Goal: Task Accomplishment & Management: Complete application form

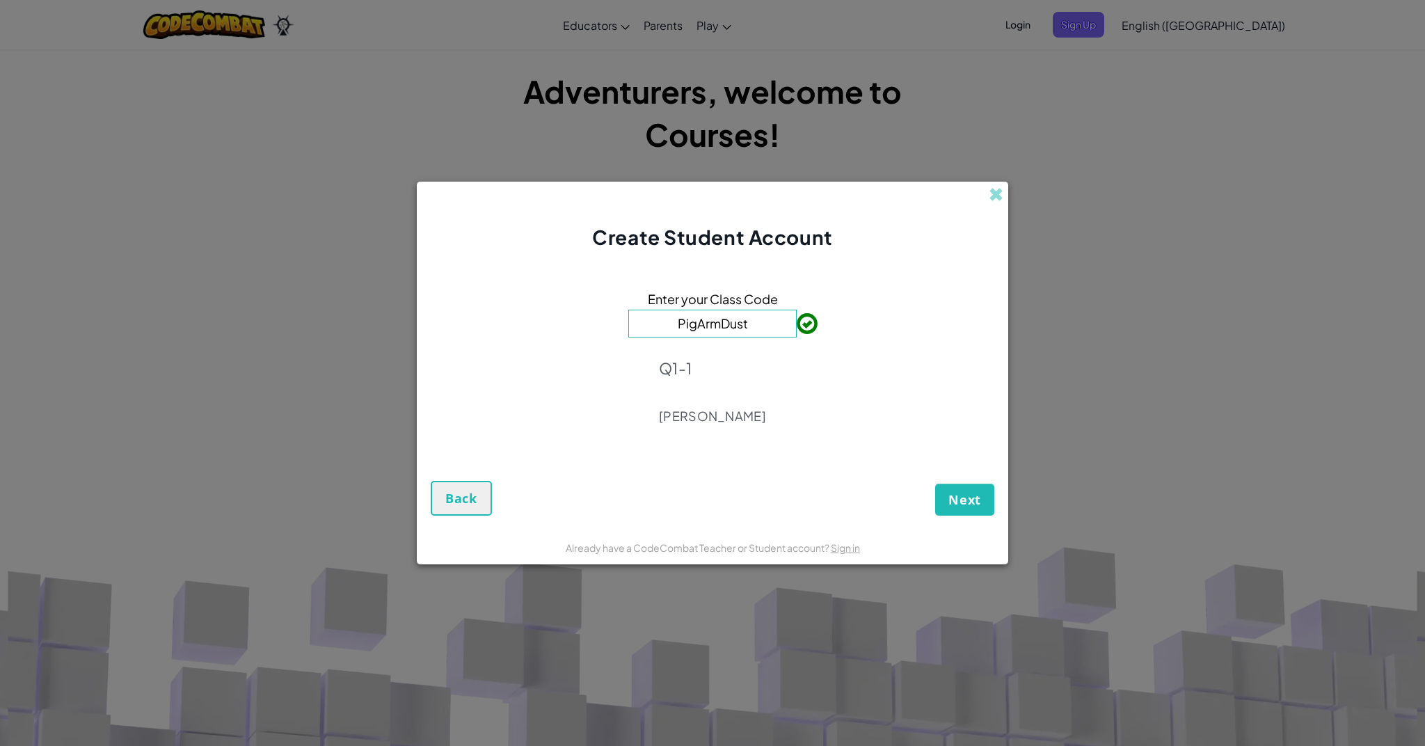
click at [974, 493] on span "Next" at bounding box center [965, 499] width 33 height 17
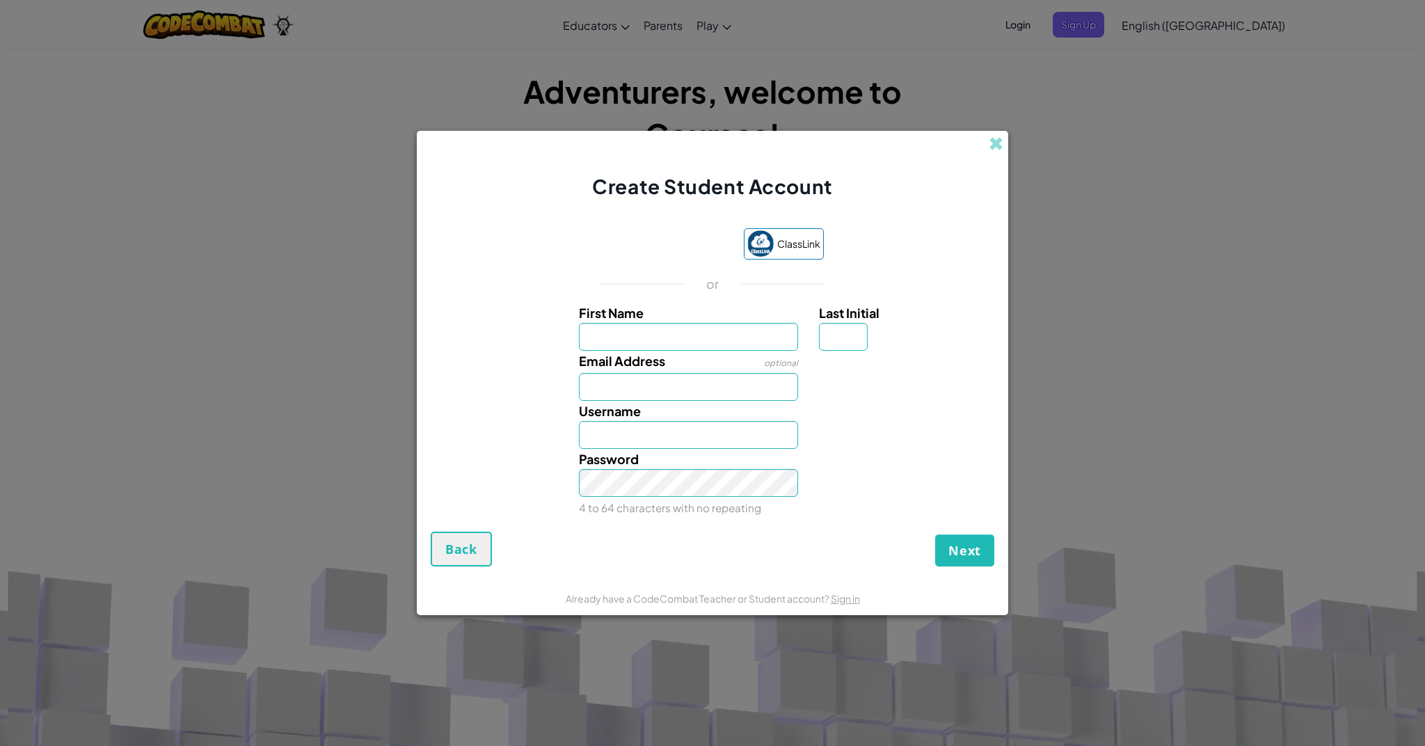
click at [664, 243] on div "Sign in with Google. Opens in new tab" at bounding box center [666, 245] width 128 height 31
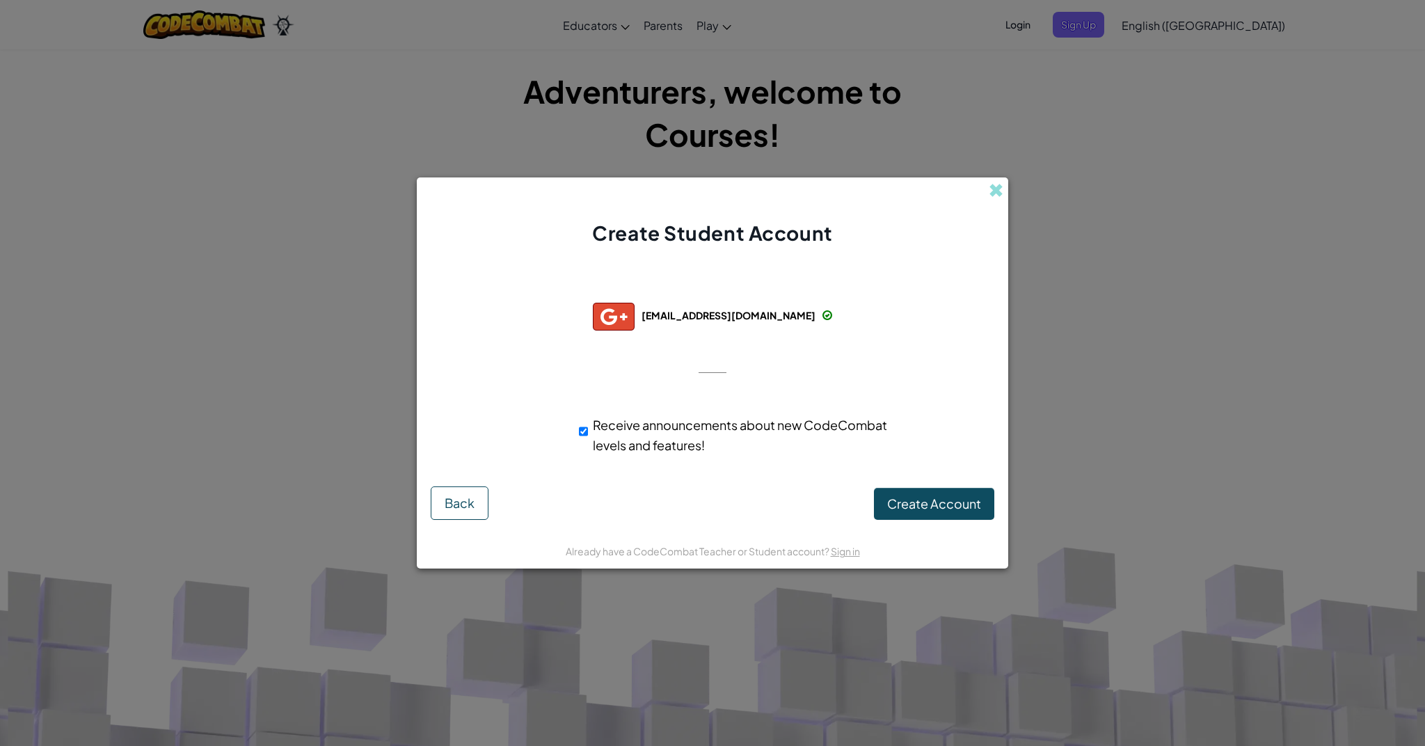
click at [939, 492] on button "Create Account" at bounding box center [934, 504] width 120 height 32
click at [895, 507] on button "Create Account" at bounding box center [934, 504] width 120 height 32
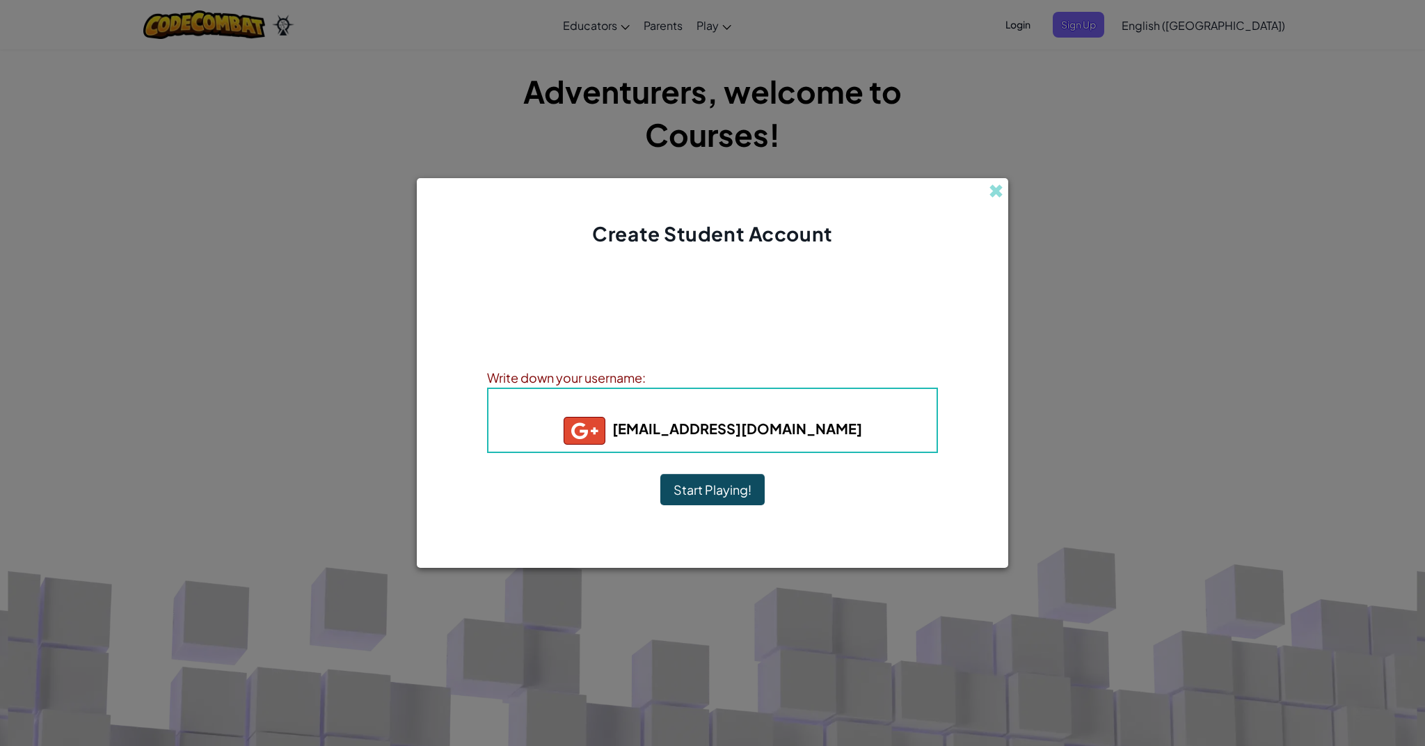
click at [711, 489] on button "Start Playing!" at bounding box center [712, 490] width 104 height 32
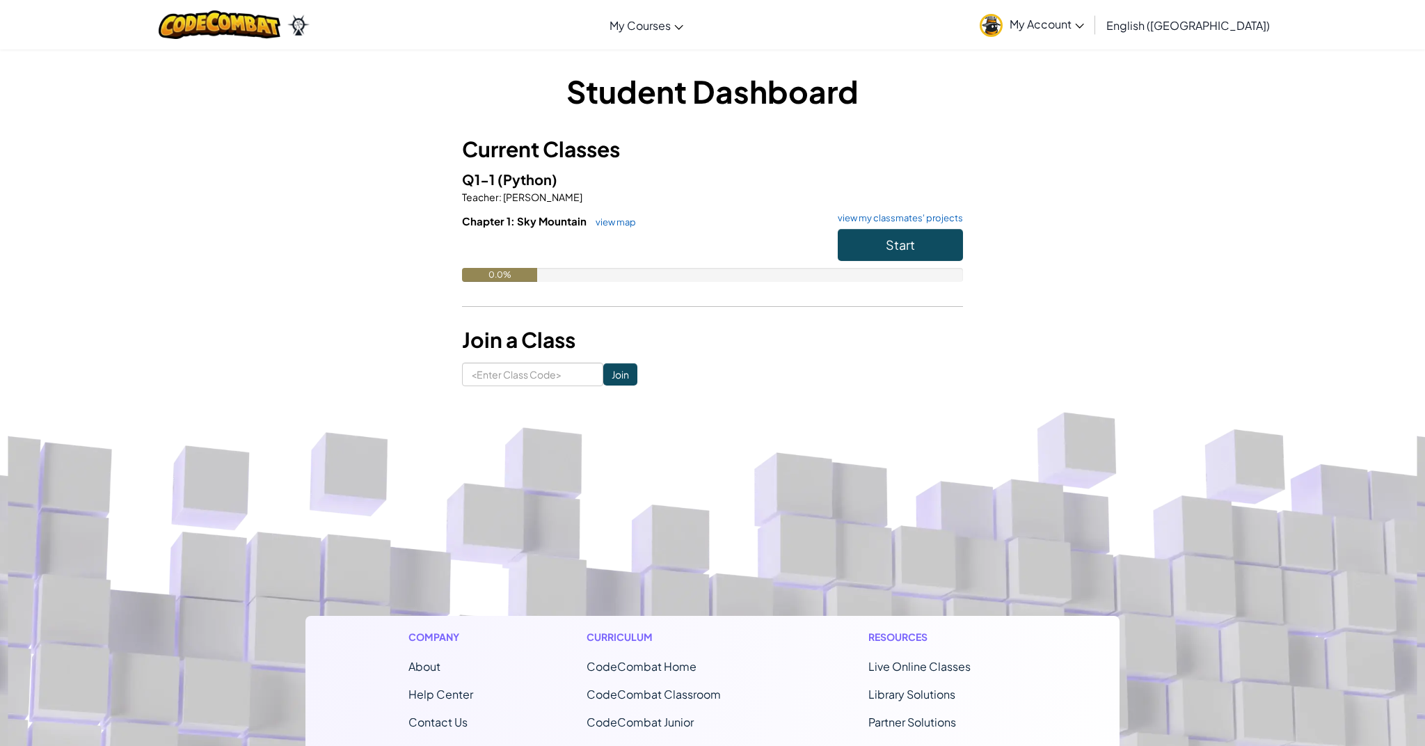
scroll to position [14, 0]
